Goal: Check status

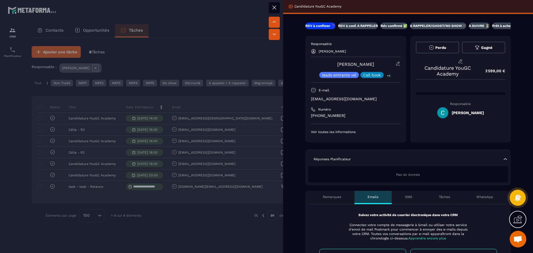
click at [214, 235] on div at bounding box center [266, 126] width 533 height 253
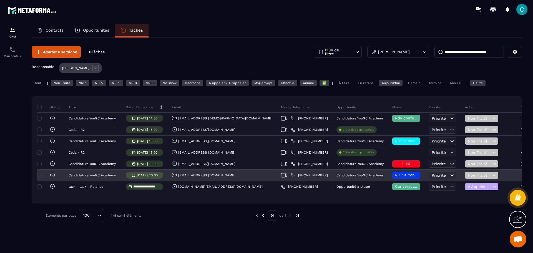
click at [395, 174] on span "RDV à confimer ❓" at bounding box center [413, 175] width 36 height 4
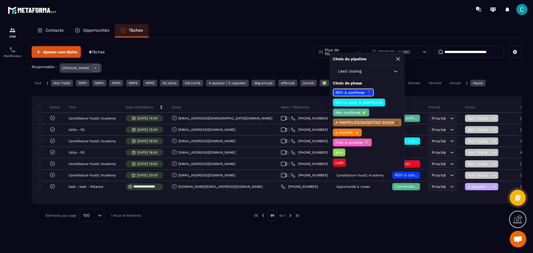
click at [366, 106] on div "RDV à conf. A RAPPELER" at bounding box center [359, 103] width 52 height 8
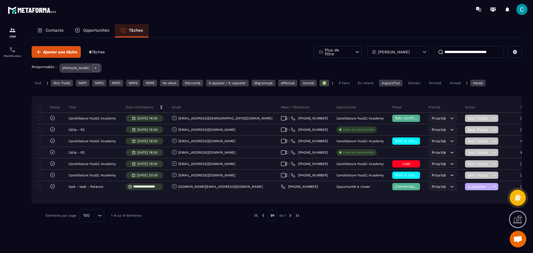
click at [217, 224] on div "Ajouter une tâche 8 Tâches Plus de filtre [PERSON_NAME] Responsable : [PERSON_N…" at bounding box center [277, 134] width 491 height 192
click at [100, 30] on p "Opportunités" at bounding box center [96, 30] width 26 height 5
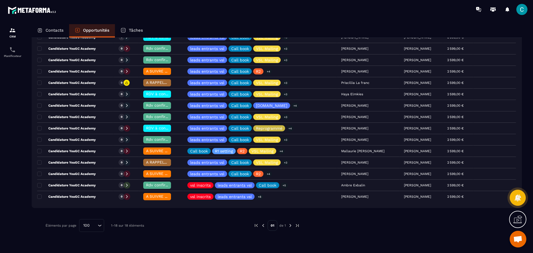
scroll to position [28, 0]
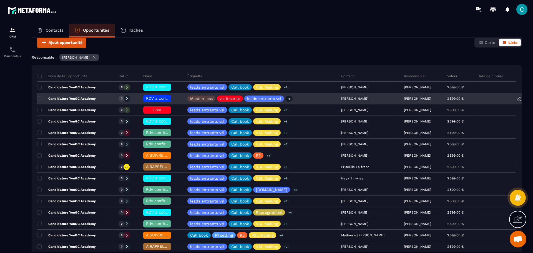
click at [155, 98] on span "RDV à confimer ❓" at bounding box center [164, 98] width 36 height 4
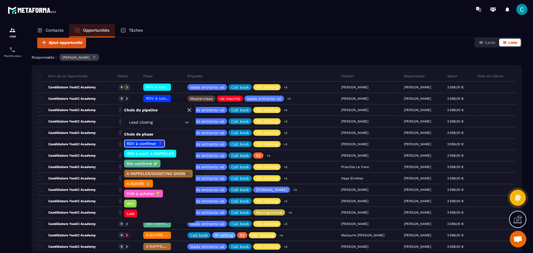
click at [164, 154] on p "RDV à conf. A RAPPELER" at bounding box center [150, 154] width 49 height 6
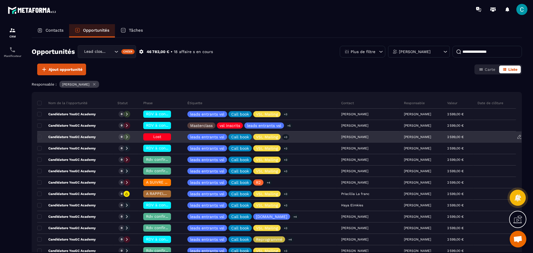
scroll to position [0, 0]
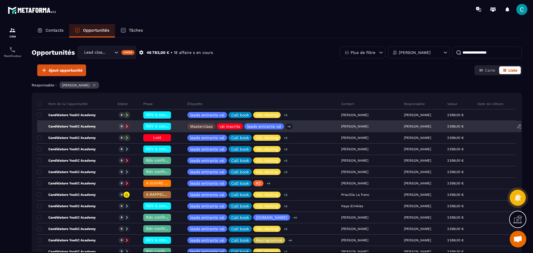
click at [365, 126] on div "[PERSON_NAME]" at bounding box center [368, 126] width 63 height 11
